Goal: Task Accomplishment & Management: Manage account settings

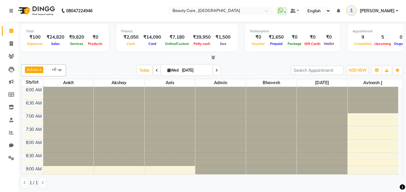
click at [382, 7] on link "[PERSON_NAME]" at bounding box center [372, 11] width 52 height 10
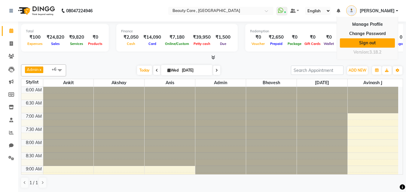
click at [373, 40] on link "Sign out" at bounding box center [366, 42] width 55 height 9
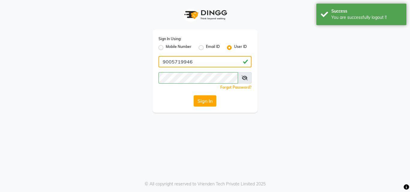
drag, startPoint x: 197, startPoint y: 62, endPoint x: 133, endPoint y: 65, distance: 64.0
click at [133, 65] on div "Sign In Using: Mobile Number Email ID User ID 9005719946 Remember me Forgot Pas…" at bounding box center [205, 56] width 342 height 113
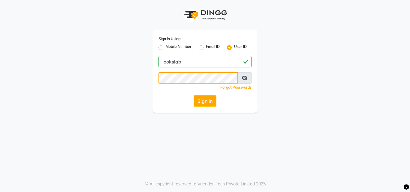
click at [145, 82] on div "Sign In Using: Mobile Number Email ID User ID lookslab Remember me Forgot Passw…" at bounding box center [205, 56] width 342 height 113
click at [194, 95] on button "Sign In" at bounding box center [205, 100] width 23 height 11
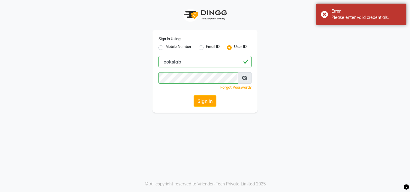
click at [227, 130] on div "Sign In Using: Mobile Number Email ID User ID lookslab Remember me Forgot Passw…" at bounding box center [205, 96] width 410 height 192
click at [243, 80] on icon at bounding box center [245, 78] width 6 height 5
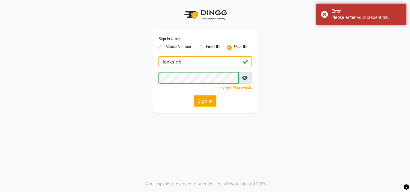
click at [163, 62] on input "lookslab" at bounding box center [204, 61] width 93 height 11
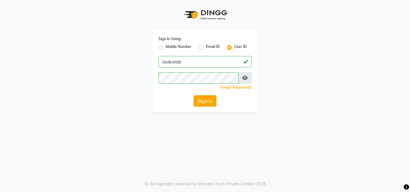
click at [197, 102] on button "Sign In" at bounding box center [205, 100] width 23 height 11
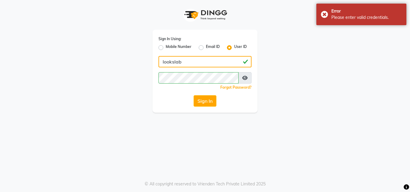
click at [163, 61] on input "lookslab" at bounding box center [204, 61] width 93 height 11
click at [177, 61] on input "Lookslab" at bounding box center [204, 61] width 93 height 11
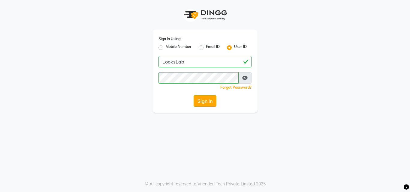
click at [200, 99] on button "Sign In" at bounding box center [205, 100] width 23 height 11
click at [194, 95] on button "Sign In" at bounding box center [205, 100] width 23 height 11
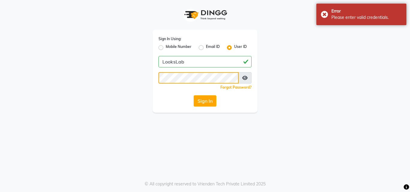
click at [194, 95] on button "Sign In" at bounding box center [205, 100] width 23 height 11
click at [202, 98] on button "Sign In" at bounding box center [205, 100] width 23 height 11
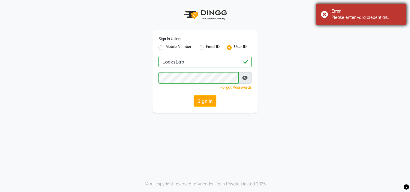
click at [326, 16] on div "Error Please enter valid credentials." at bounding box center [361, 15] width 90 height 22
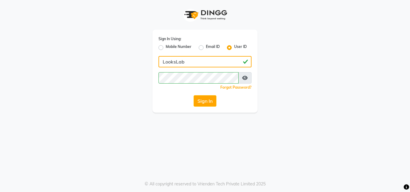
click at [164, 61] on input "LooksLab" at bounding box center [204, 61] width 93 height 11
type input "lookslab"
click at [194, 95] on button "Sign In" at bounding box center [205, 100] width 23 height 11
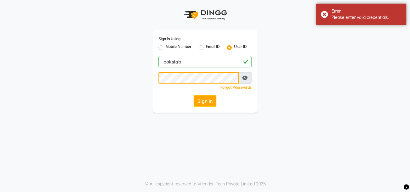
click at [194, 95] on button "Sign In" at bounding box center [205, 100] width 23 height 11
click at [203, 100] on button "Sign In" at bounding box center [205, 100] width 23 height 11
